Goal: Task Accomplishment & Management: Complete application form

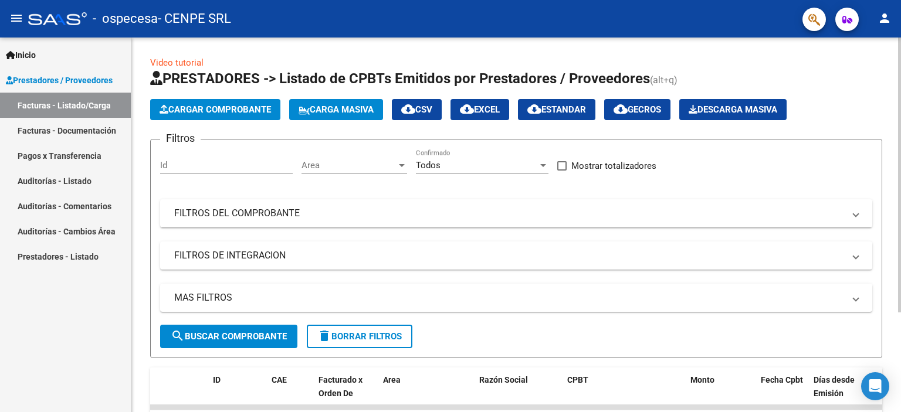
click at [183, 110] on span "Cargar Comprobante" at bounding box center [215, 109] width 111 height 11
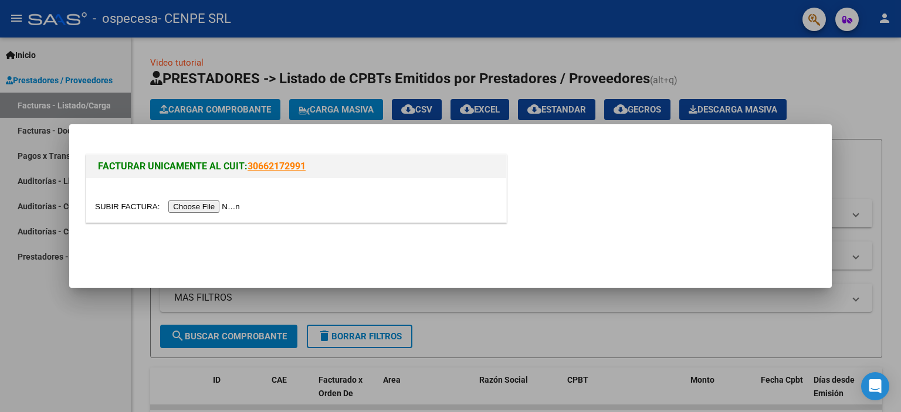
click at [231, 206] on input "file" at bounding box center [169, 207] width 148 height 12
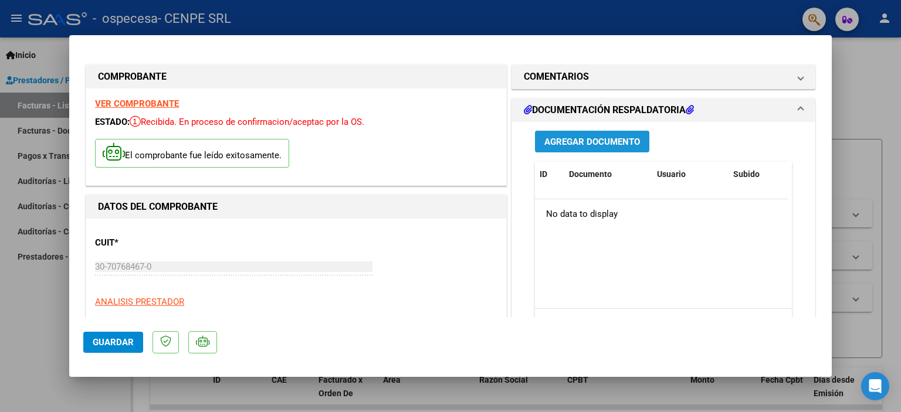
click at [603, 143] on span "Agregar Documento" at bounding box center [592, 142] width 96 height 11
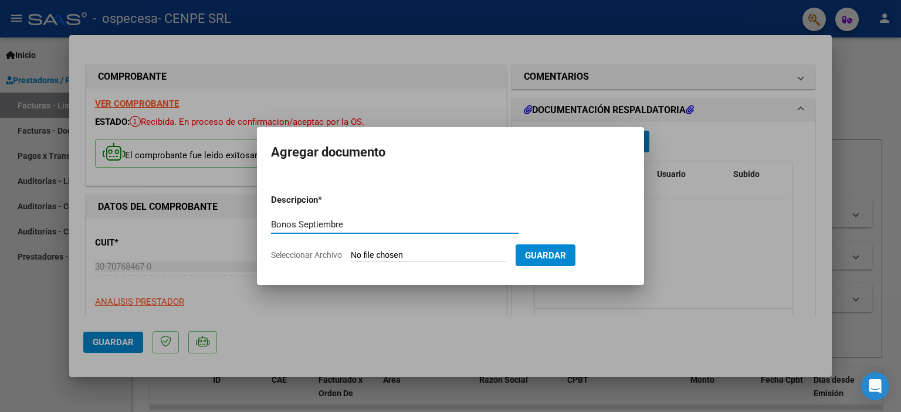
type input "Bonos Septiembre"
click at [466, 254] on input "Seleccionar Archivo" at bounding box center [428, 255] width 155 height 11
type input "C:\fakepath\Bonos Ospecesa septiembre .pdf"
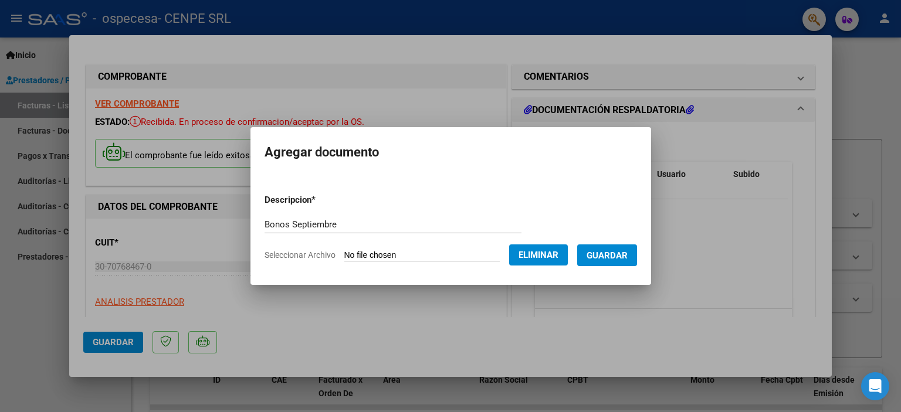
click at [628, 257] on span "Guardar" at bounding box center [607, 255] width 41 height 11
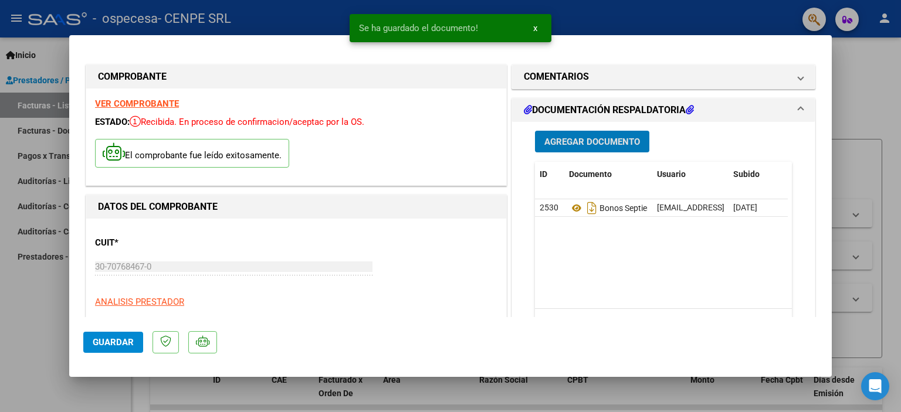
click at [585, 143] on span "Agregar Documento" at bounding box center [592, 142] width 96 height 11
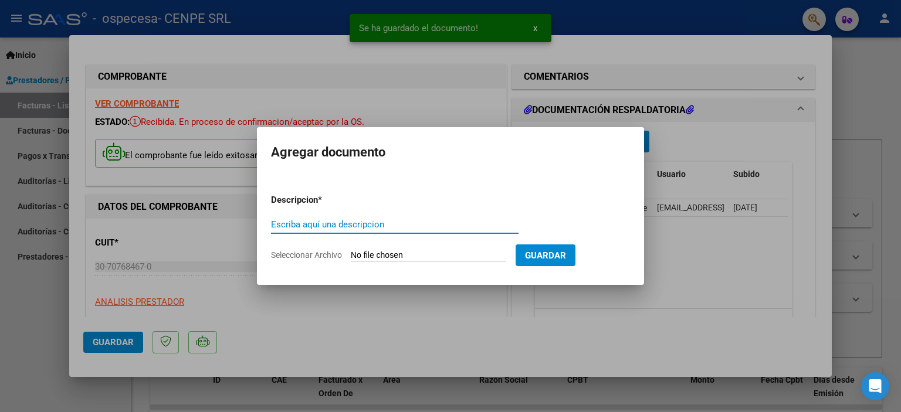
click at [377, 250] on input "Seleccionar Archivo" at bounding box center [428, 255] width 155 height 11
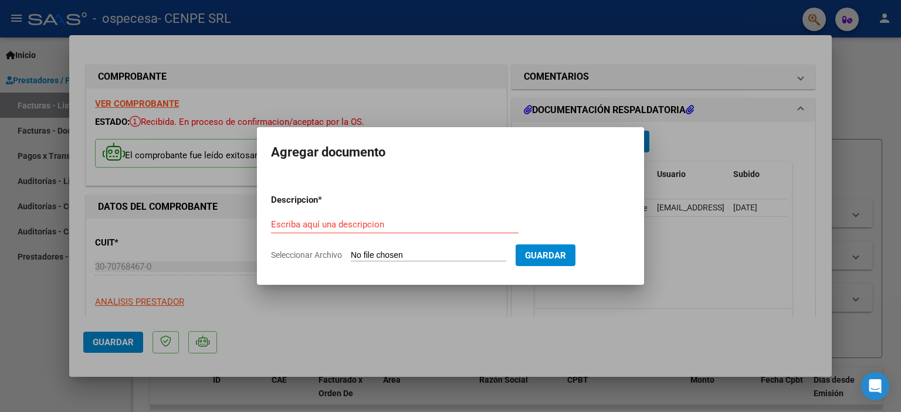
type input "C:\fakepath\Facturacion OS.Pe.Ce.Sa.nuevo.doc"
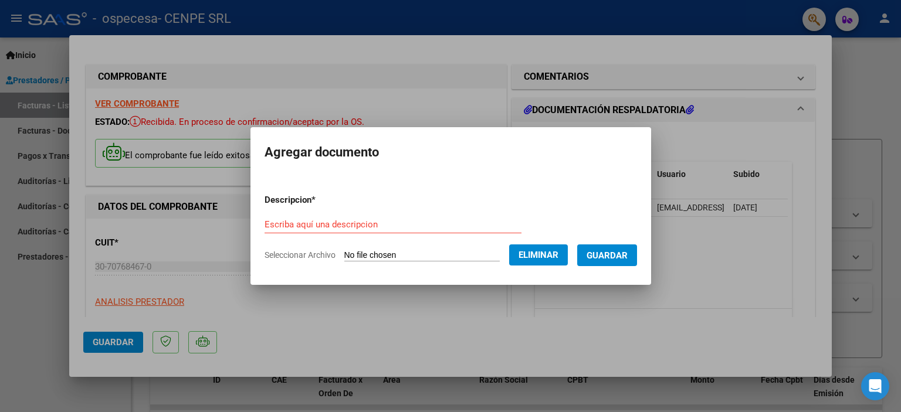
click at [370, 220] on input "Escriba aquí una descripcion" at bounding box center [393, 224] width 257 height 11
type input "Liquidacion Septiembre"
click at [601, 254] on span "Guardar" at bounding box center [607, 255] width 41 height 11
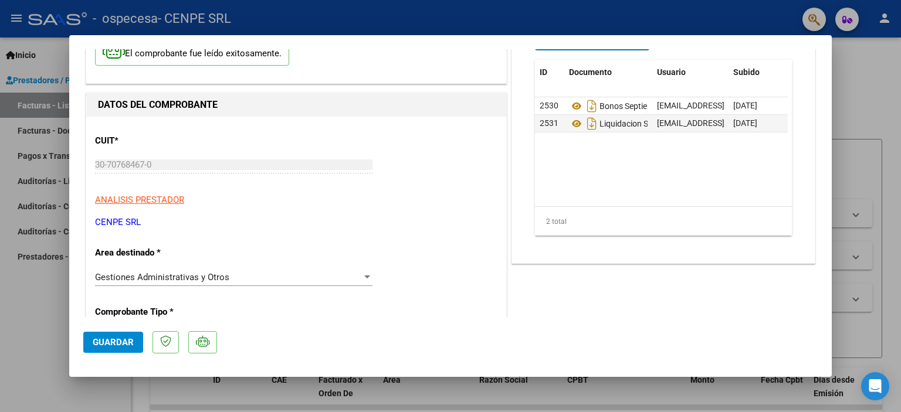
scroll to position [117, 0]
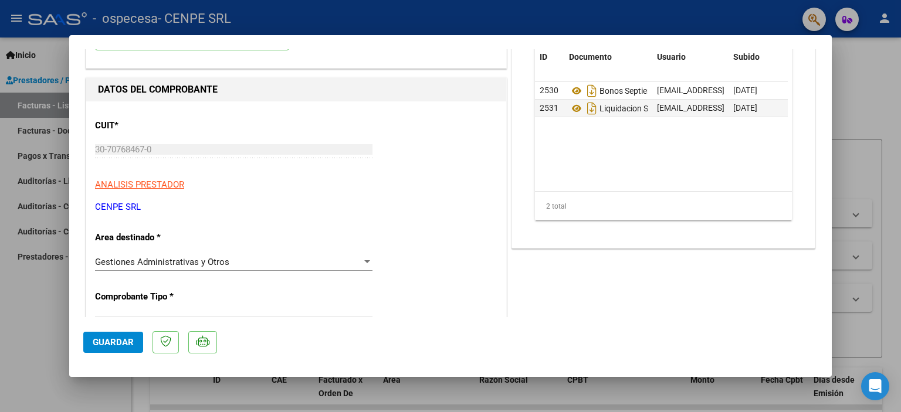
click at [113, 340] on span "Guardar" at bounding box center [113, 342] width 41 height 11
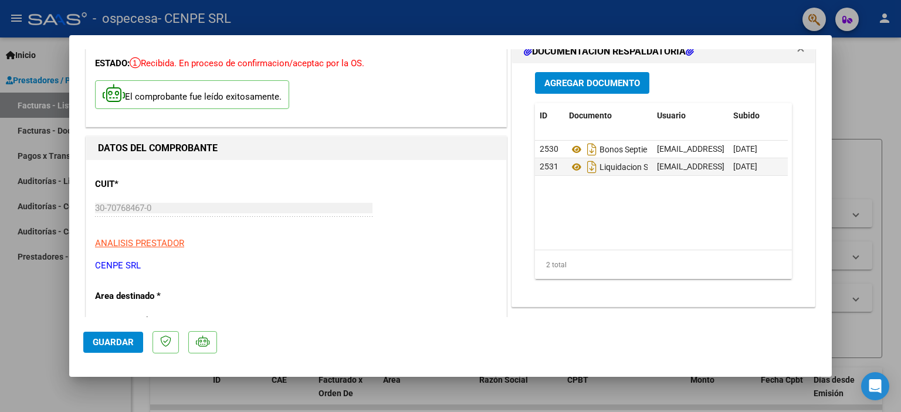
scroll to position [0, 0]
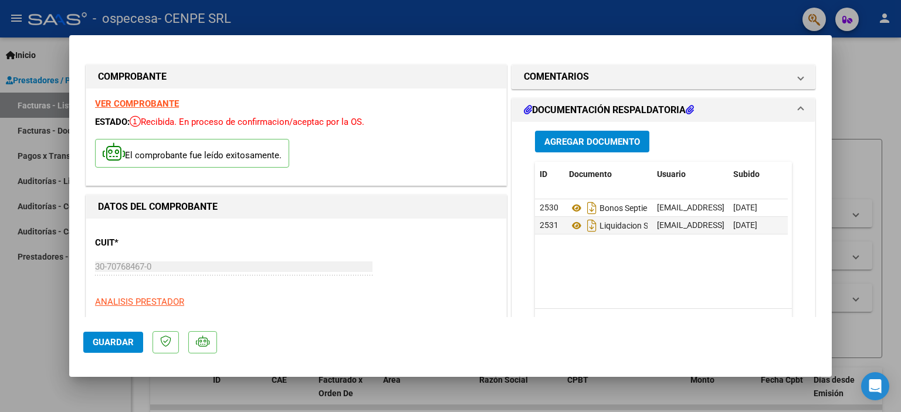
click at [16, 298] on div at bounding box center [450, 206] width 901 height 412
type input "$ 0,00"
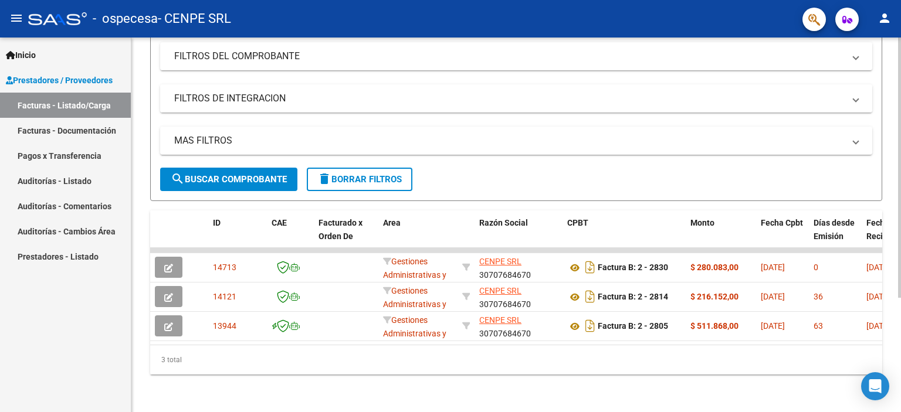
scroll to position [164, 0]
